Goal: Task Accomplishment & Management: Use online tool/utility

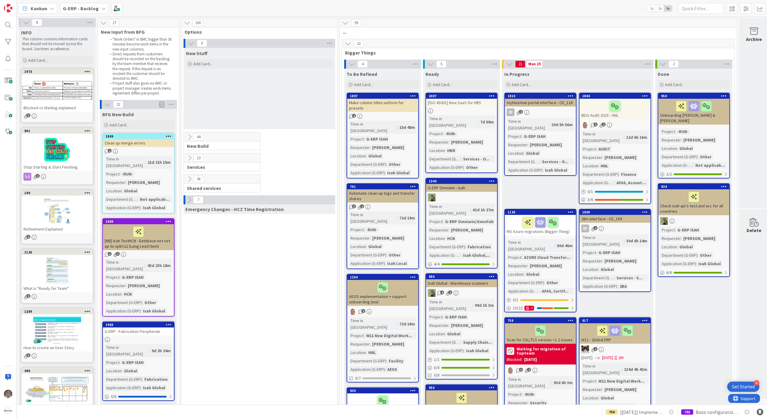
click at [97, 11] on div "G-ERP - Backlog" at bounding box center [84, 8] width 48 height 11
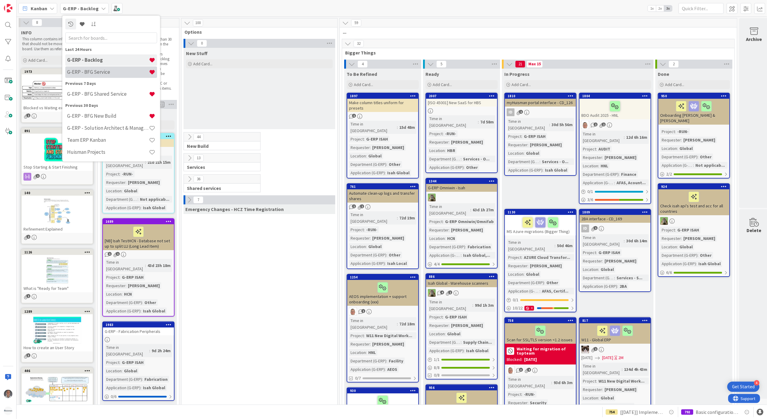
click at [108, 73] on h4 "G-ERP - BFG Service" at bounding box center [108, 72] width 82 height 6
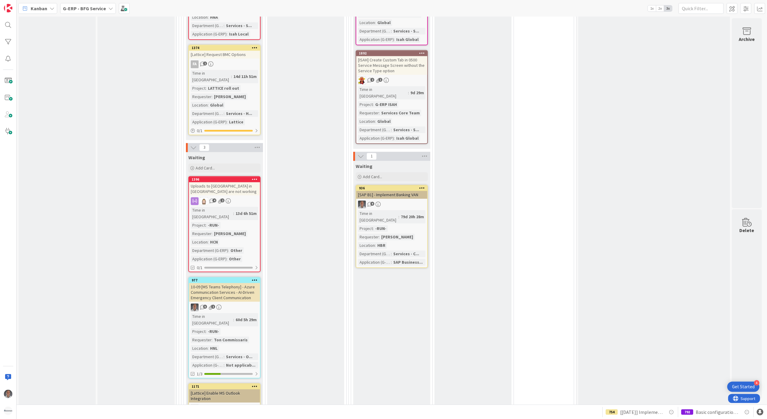
scroll to position [1373, 0]
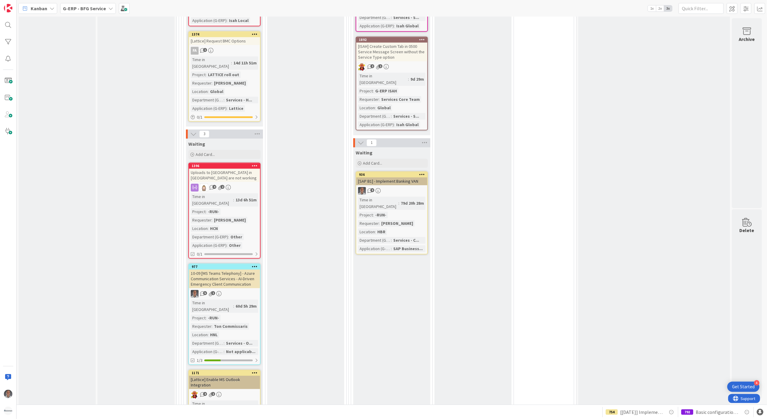
click at [254, 390] on div "4 2" at bounding box center [224, 394] width 71 height 8
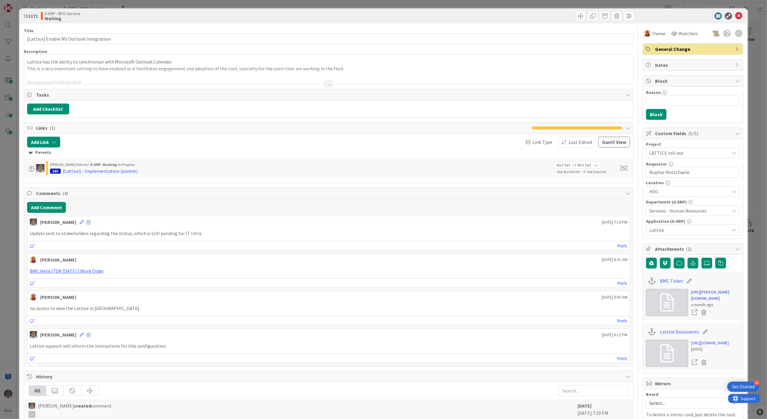
click at [702, 301] on link "[URL][PERSON_NAME][DOMAIN_NAME]" at bounding box center [715, 295] width 49 height 13
click at [325, 82] on div at bounding box center [328, 83] width 7 height 5
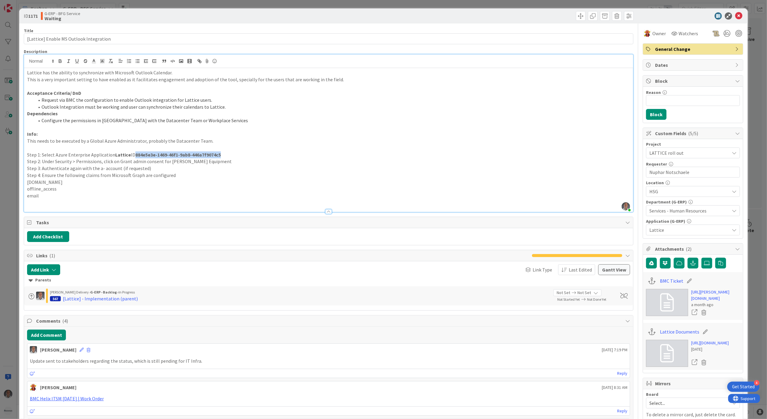
drag, startPoint x: 225, startPoint y: 156, endPoint x: 134, endPoint y: 154, distance: 90.9
click at [134, 154] on p "Step 1: Select Azure Enterprise Application Lattice ID 884e5e3e-1469-46f1-9ab8-…" at bounding box center [328, 154] width 603 height 7
copy strong "884e5e3e-1469-46f1-9ab8-446a7f9074c5"
